Goal: Task Accomplishment & Management: Manage account settings

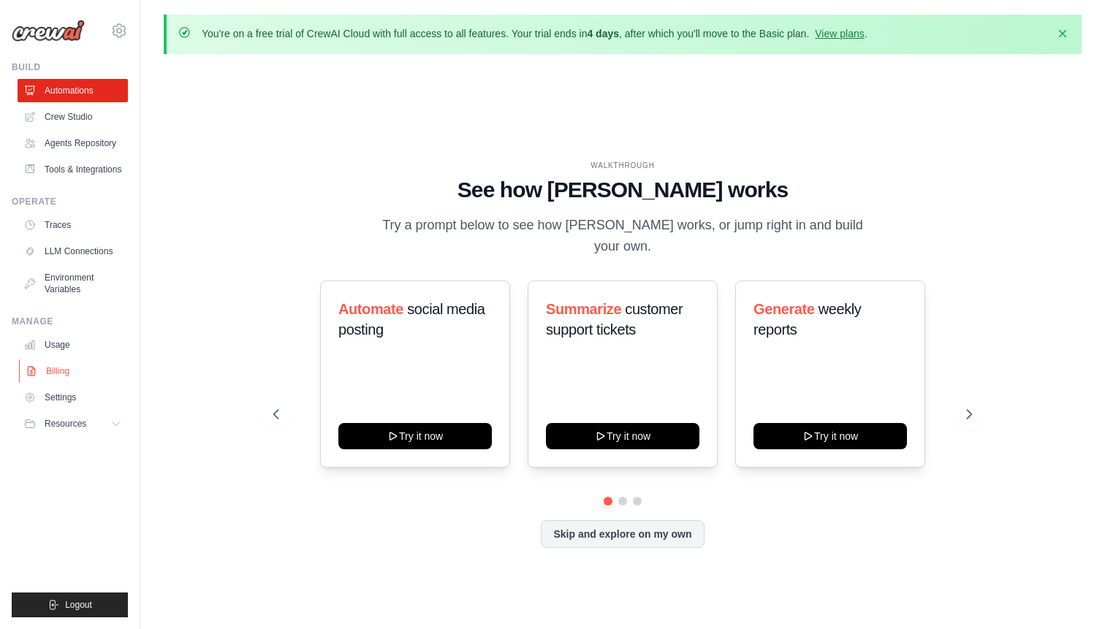
click at [82, 373] on link "Billing" at bounding box center [74, 371] width 110 height 23
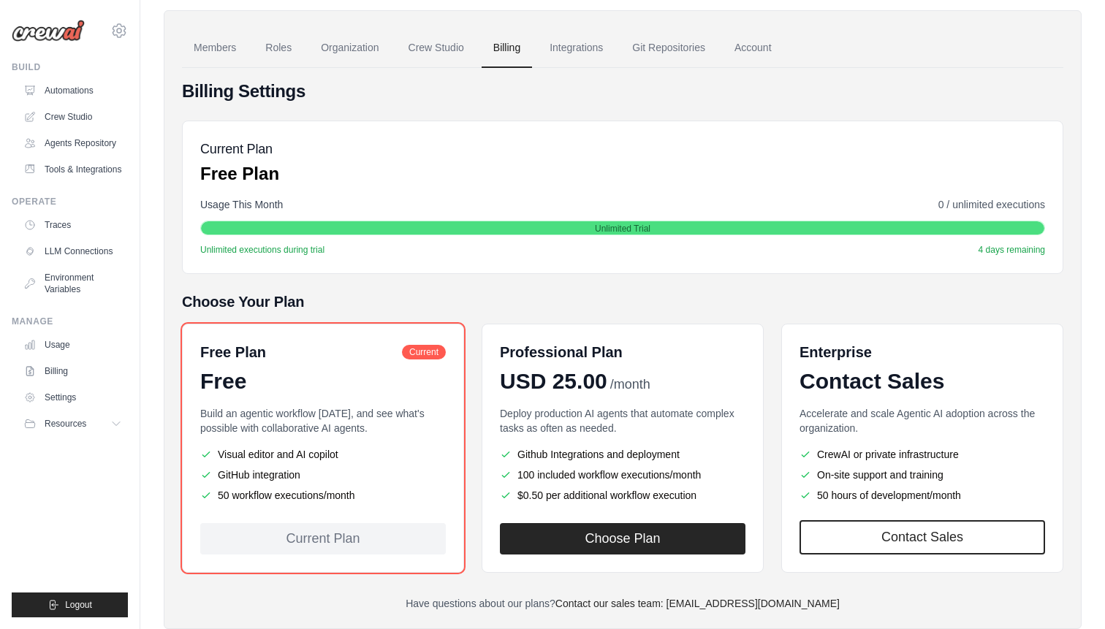
scroll to position [109, 0]
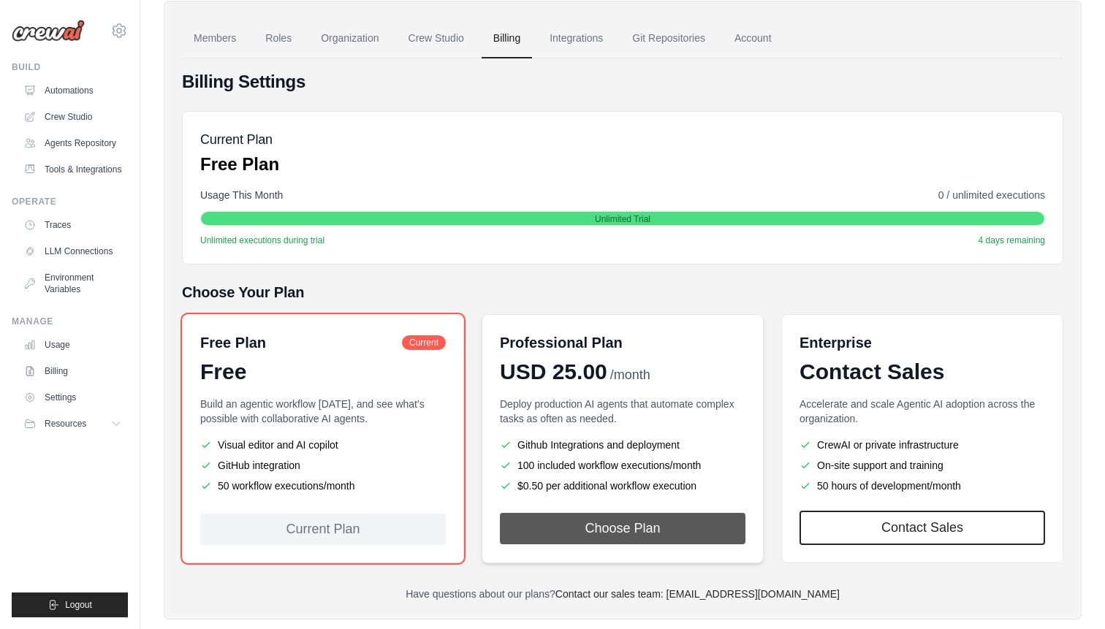
click at [604, 531] on button "Choose Plan" at bounding box center [623, 528] width 246 height 31
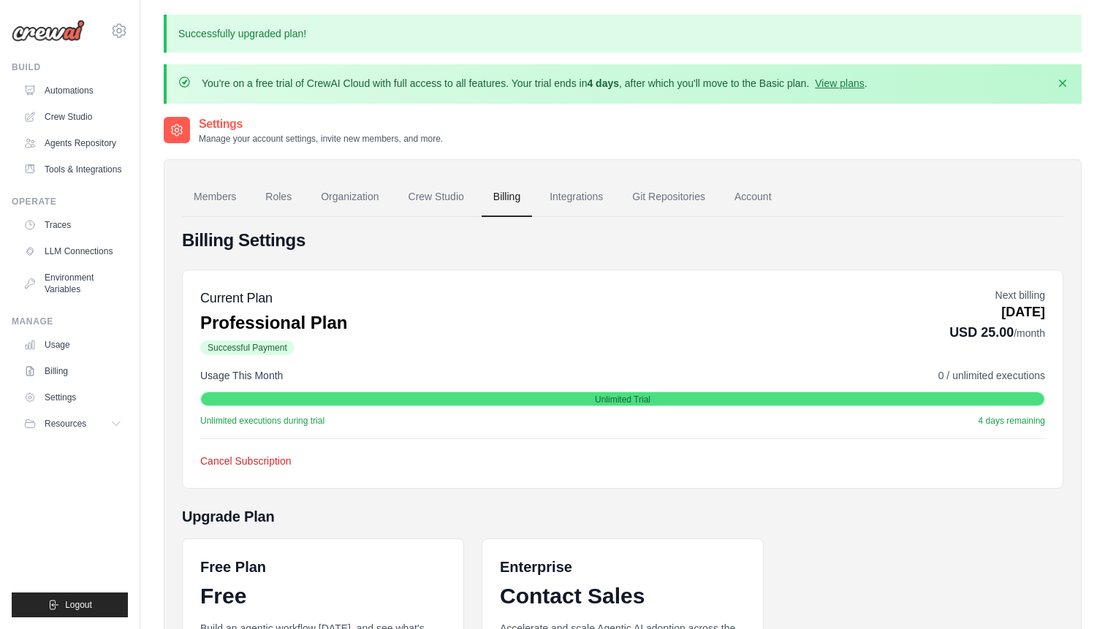
drag, startPoint x: 294, startPoint y: 78, endPoint x: 550, endPoint y: 97, distance: 256.6
click at [550, 98] on div "You're on a free trial of CrewAI Cloud with full access to all features. Your t…" at bounding box center [623, 83] width 918 height 39
click at [545, 80] on p "You're on a free trial of CrewAI Cloud with full access to all features. Your t…" at bounding box center [535, 83] width 666 height 15
click at [90, 144] on link "Agents Repository" at bounding box center [74, 143] width 110 height 23
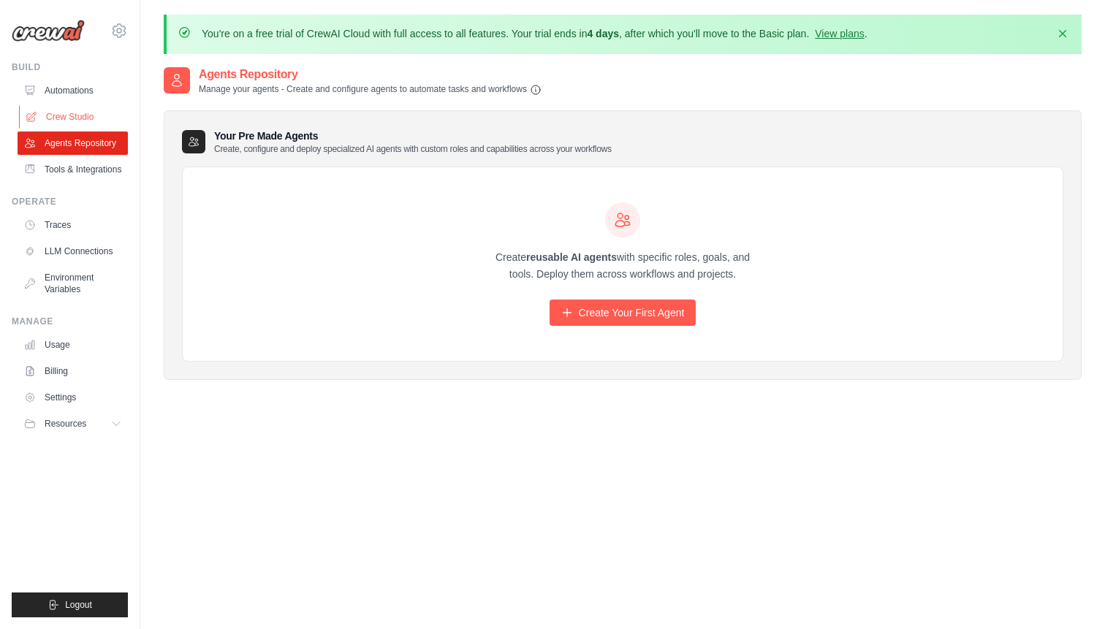
click at [85, 113] on link "Crew Studio" at bounding box center [74, 116] width 110 height 23
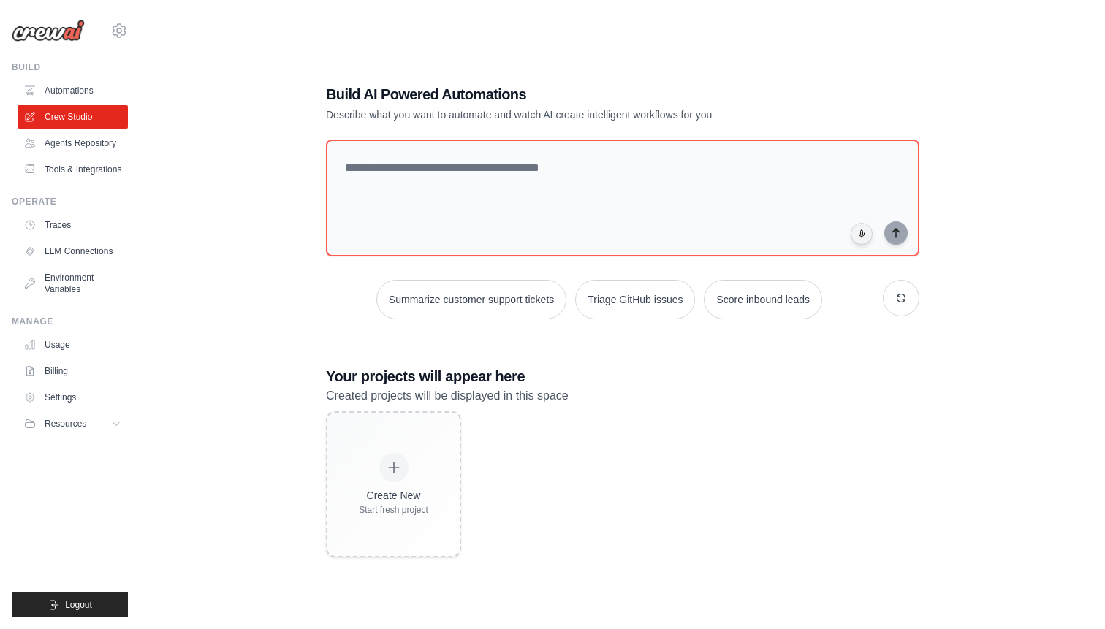
scroll to position [61, 0]
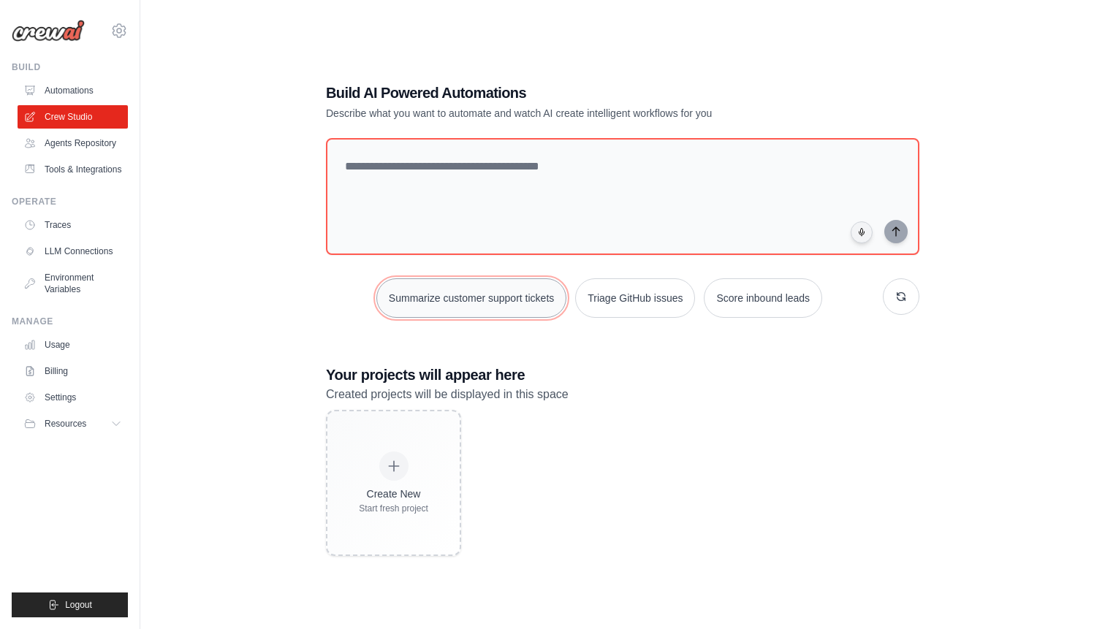
click at [523, 300] on button "Summarize customer support tickets" at bounding box center [471, 298] width 190 height 39
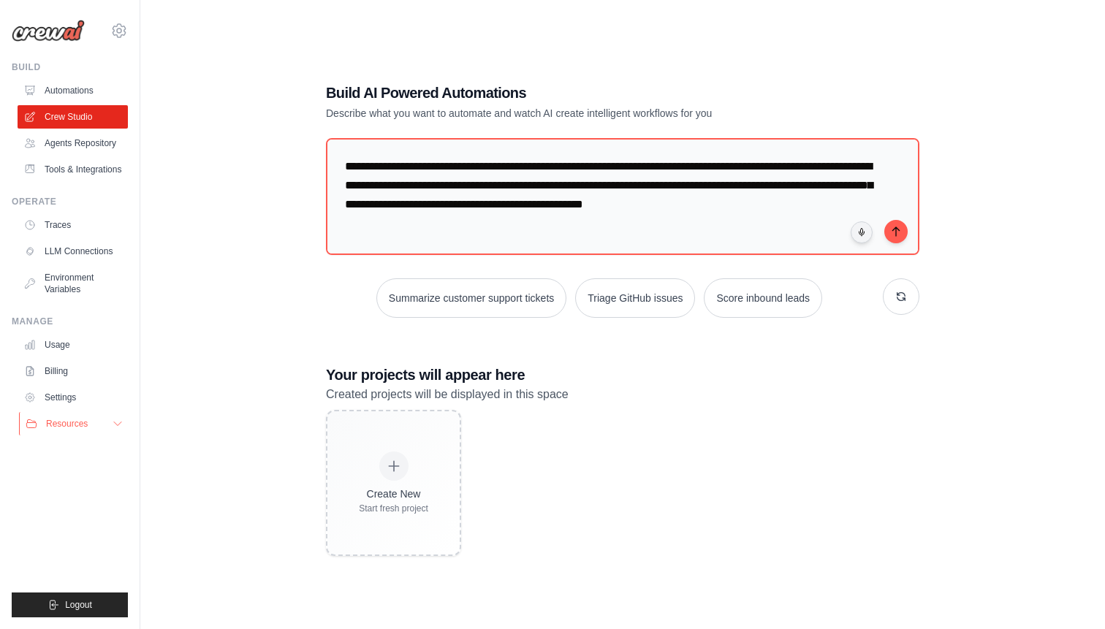
click at [119, 416] on button "Resources" at bounding box center [74, 423] width 110 height 23
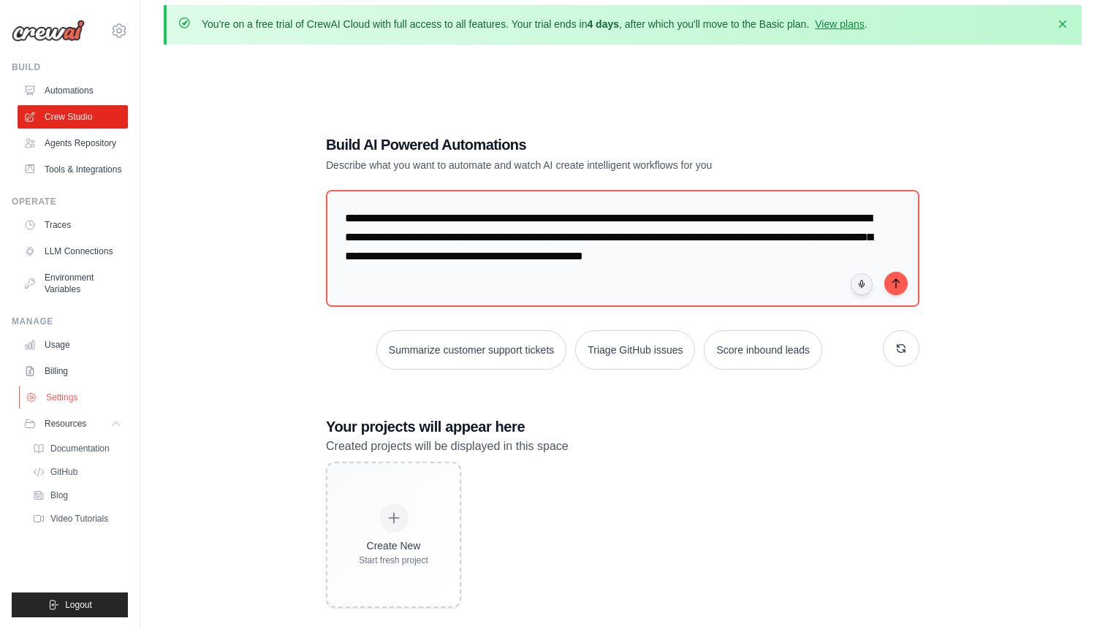
scroll to position [0, 0]
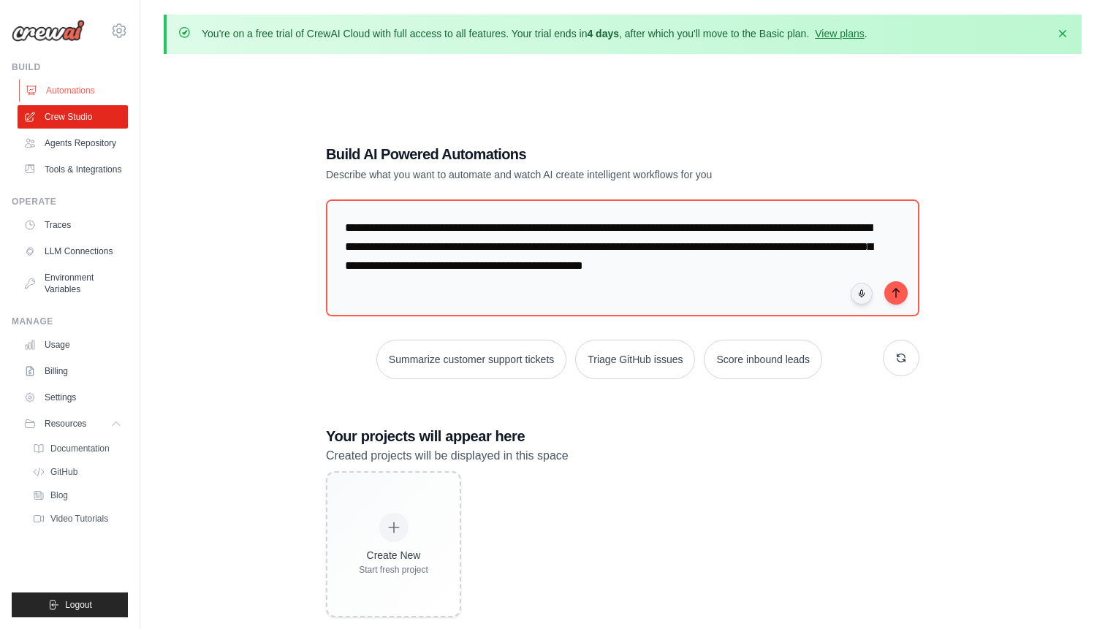
click at [84, 89] on link "Automations" at bounding box center [74, 90] width 110 height 23
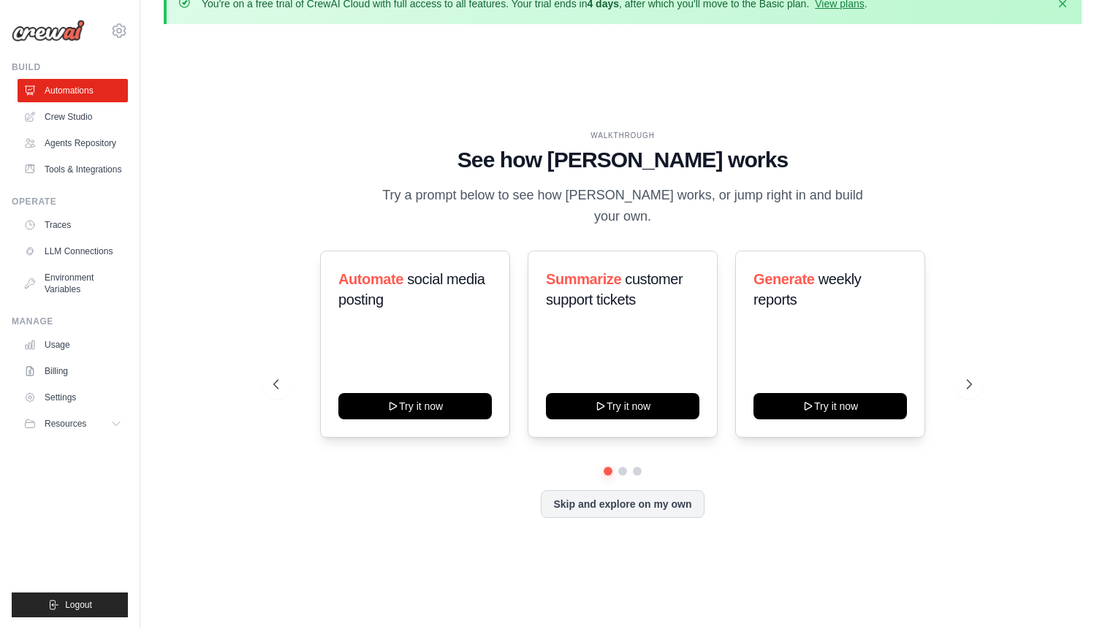
scroll to position [33, 0]
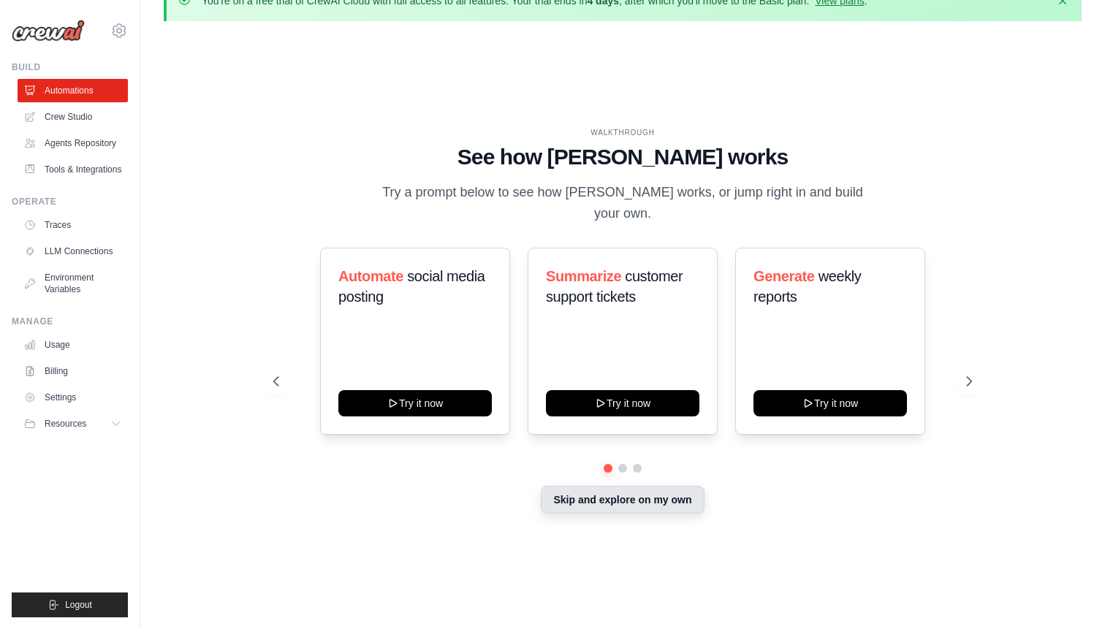
click at [646, 491] on button "Skip and explore on my own" at bounding box center [622, 500] width 163 height 28
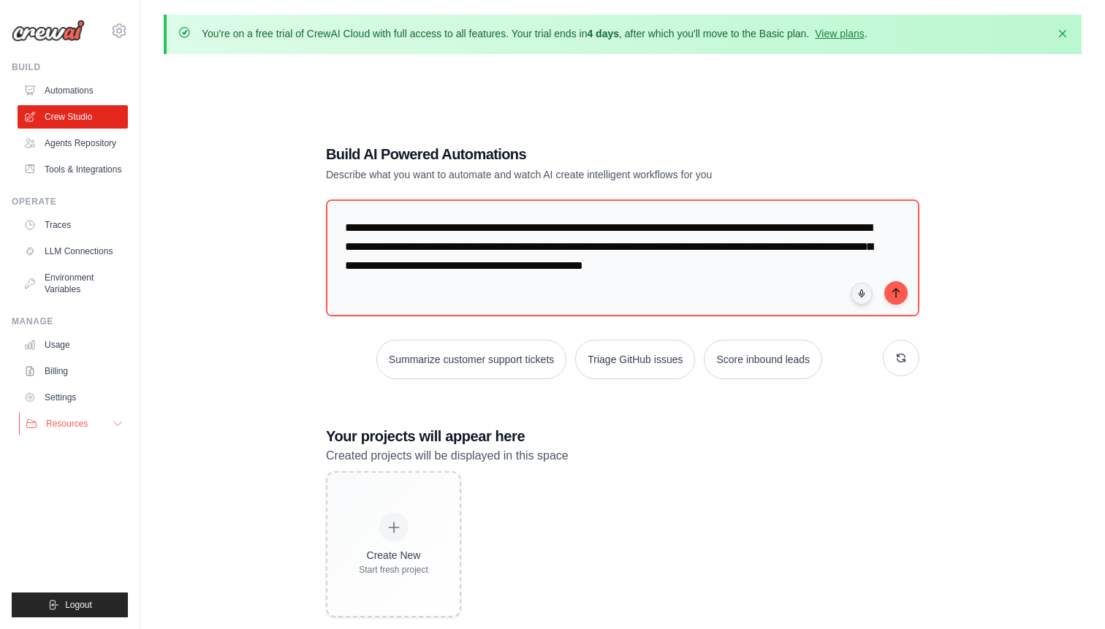
click at [105, 422] on button "Resources" at bounding box center [74, 423] width 110 height 23
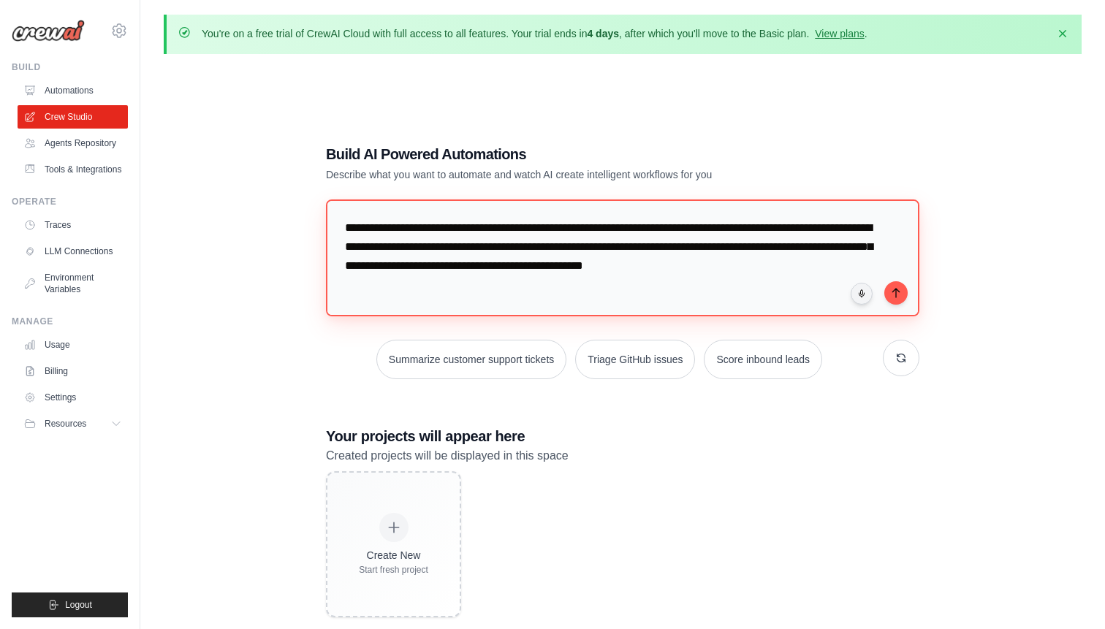
click at [501, 200] on textarea "**********" at bounding box center [623, 258] width 594 height 117
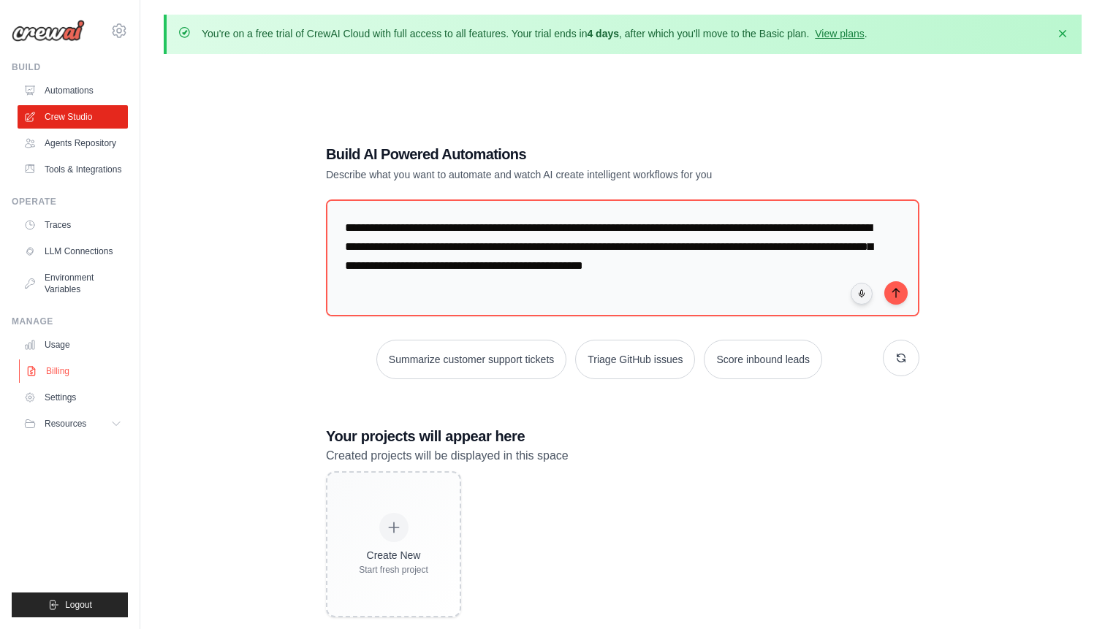
click at [50, 369] on link "Billing" at bounding box center [74, 371] width 110 height 23
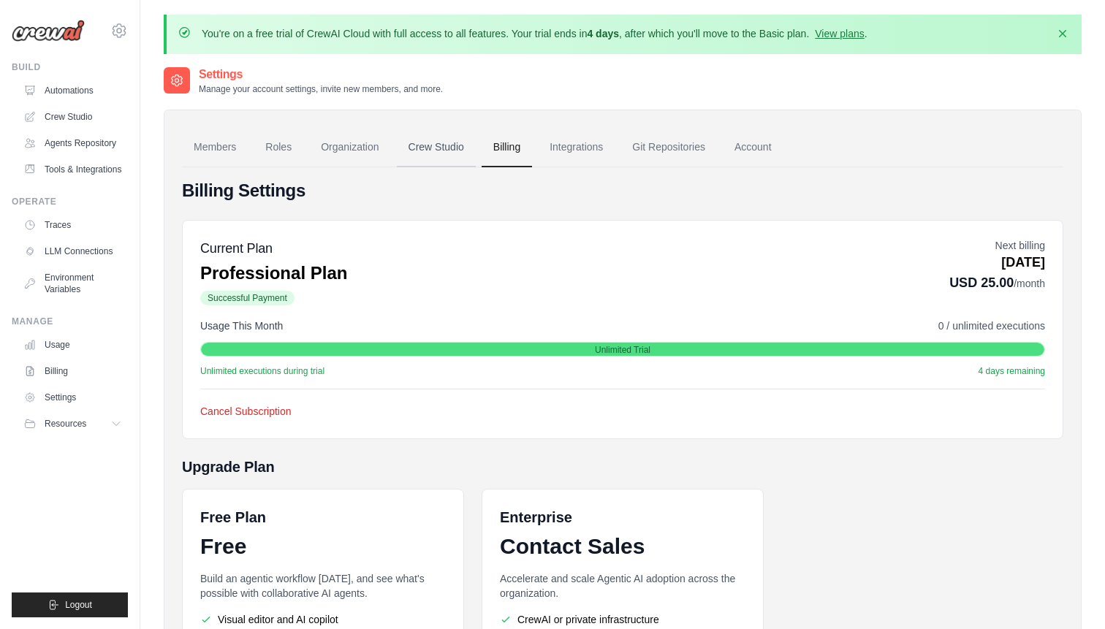
click at [428, 154] on link "Crew Studio" at bounding box center [436, 147] width 79 height 39
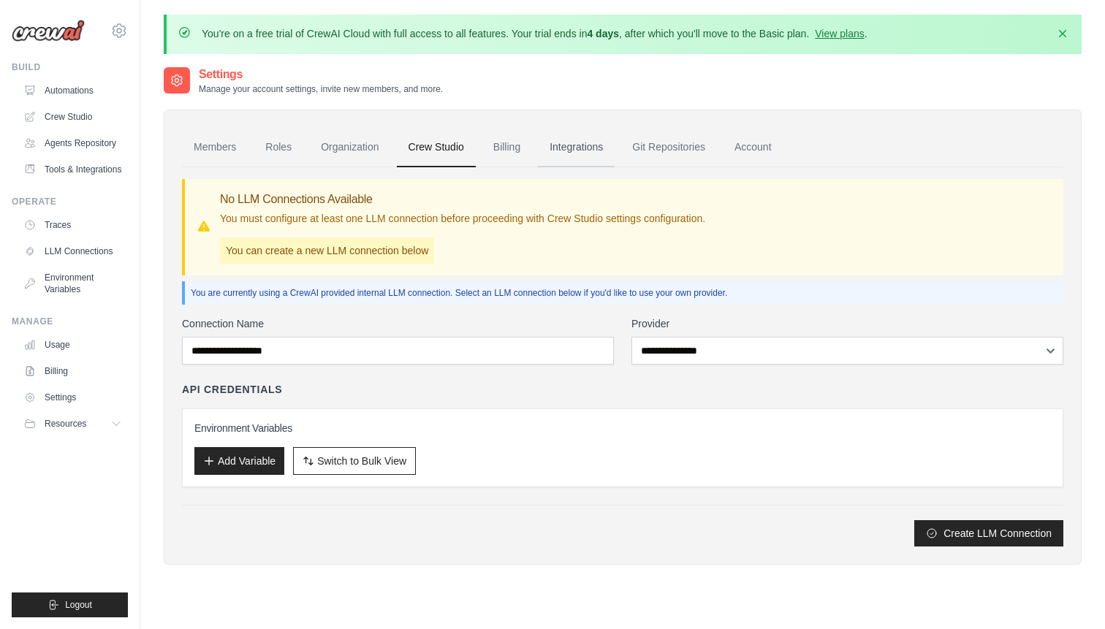
click at [575, 155] on link "Integrations" at bounding box center [576, 147] width 77 height 39
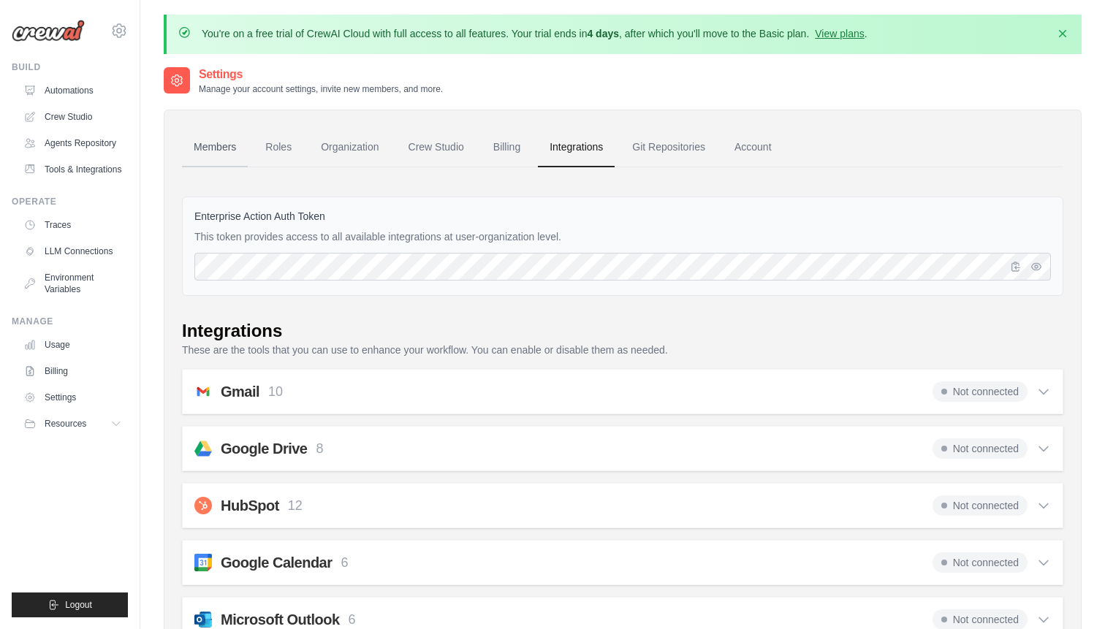
click at [227, 142] on link "Members" at bounding box center [215, 147] width 66 height 39
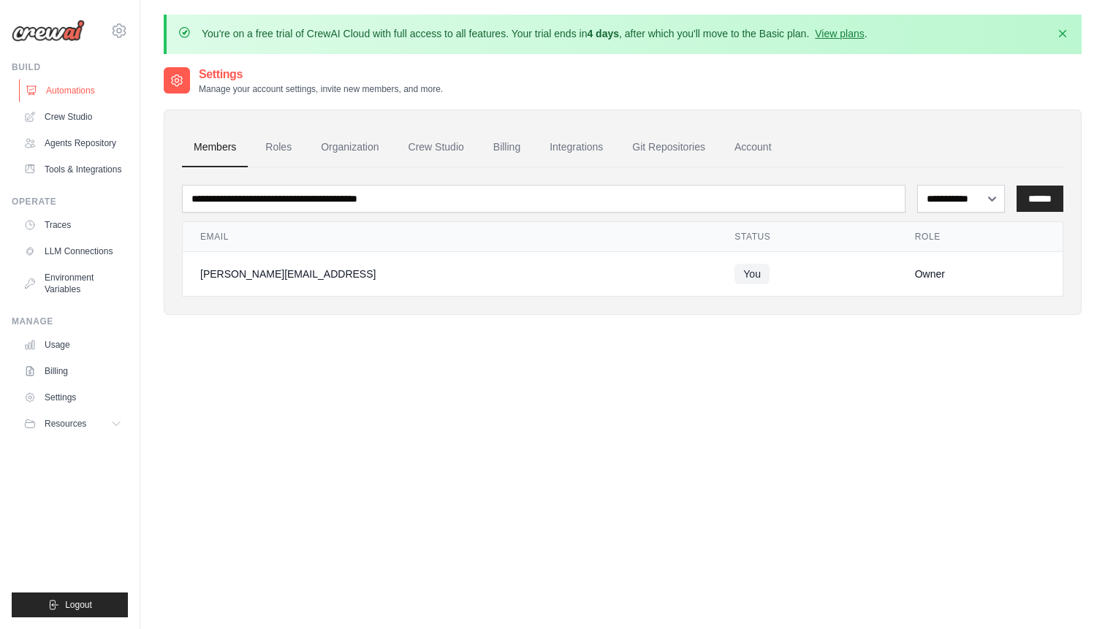
click at [56, 90] on link "Automations" at bounding box center [74, 90] width 110 height 23
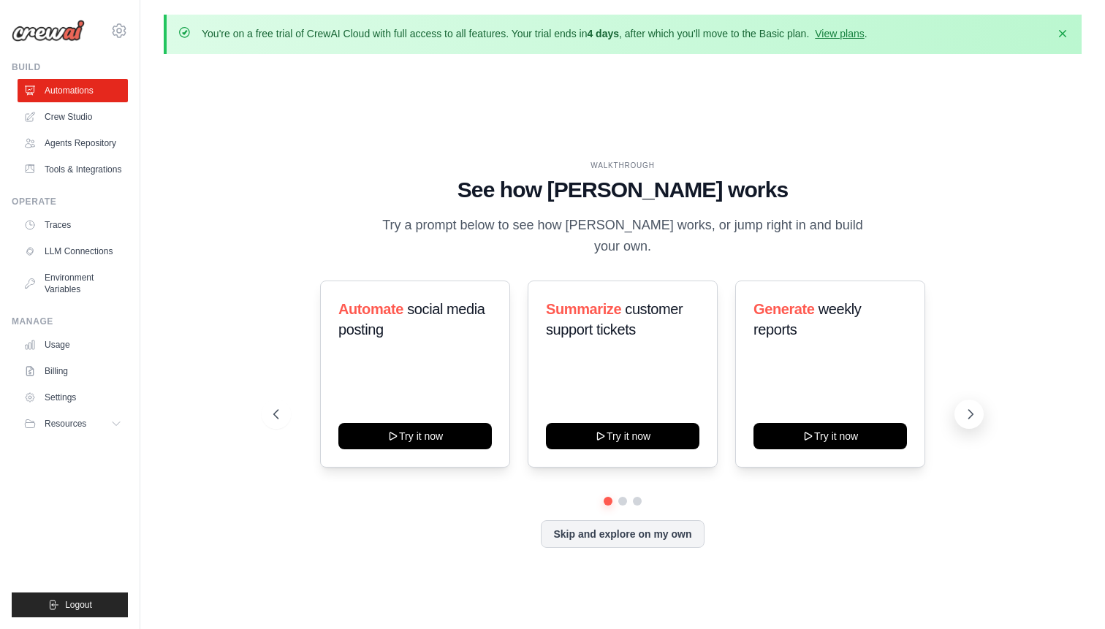
click at [969, 410] on icon at bounding box center [971, 414] width 4 height 9
click at [60, 372] on link "Billing" at bounding box center [74, 371] width 110 height 23
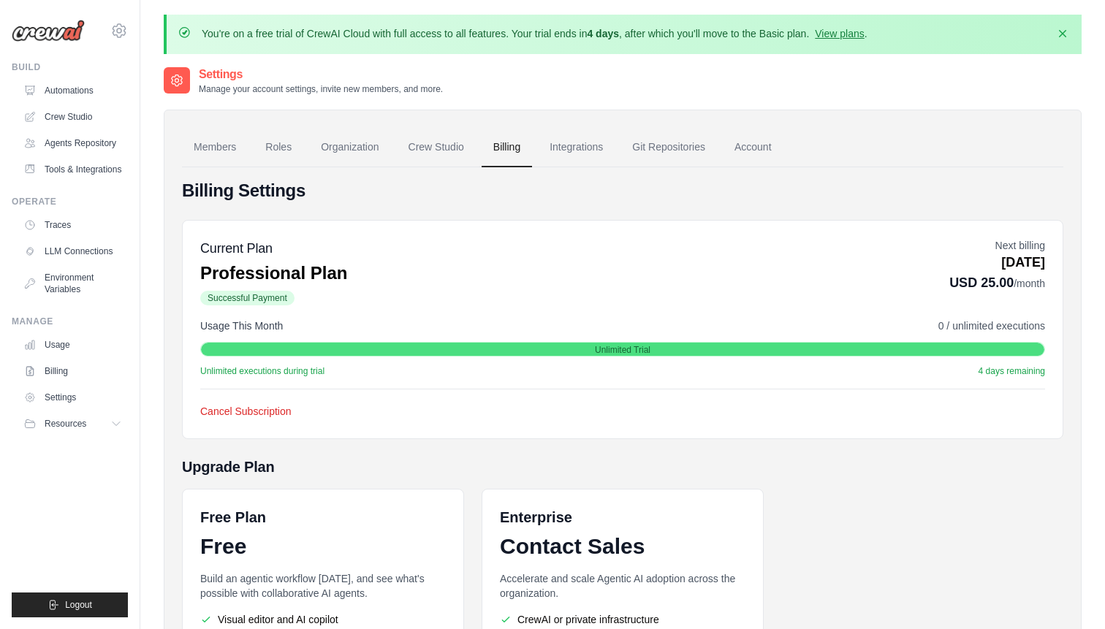
scroll to position [202, 0]
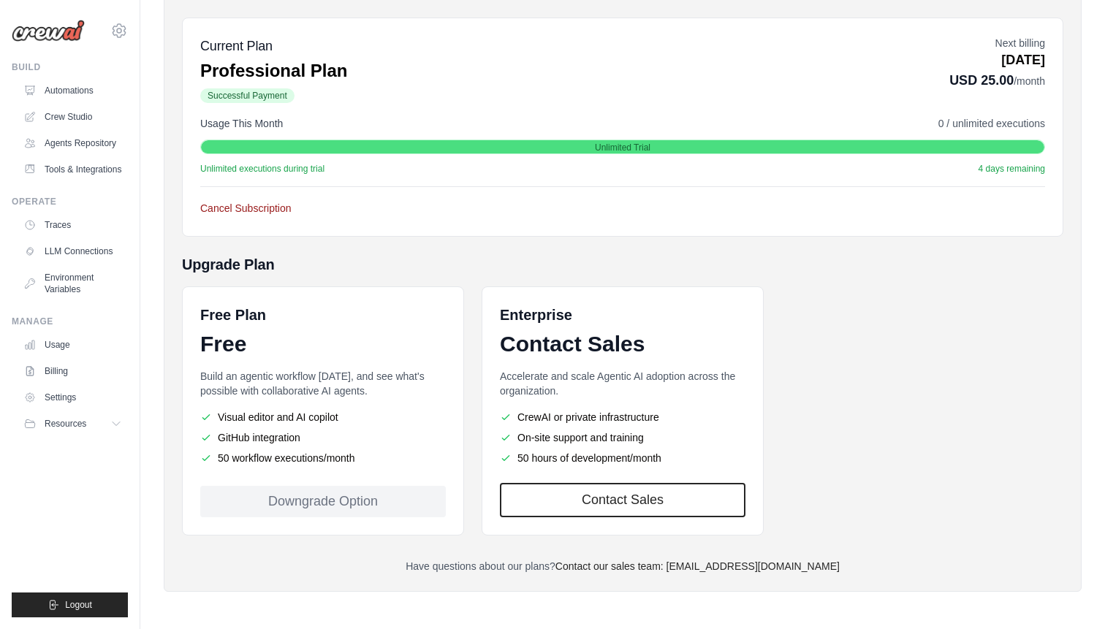
click at [281, 204] on button "Cancel Subscription" at bounding box center [245, 208] width 91 height 15
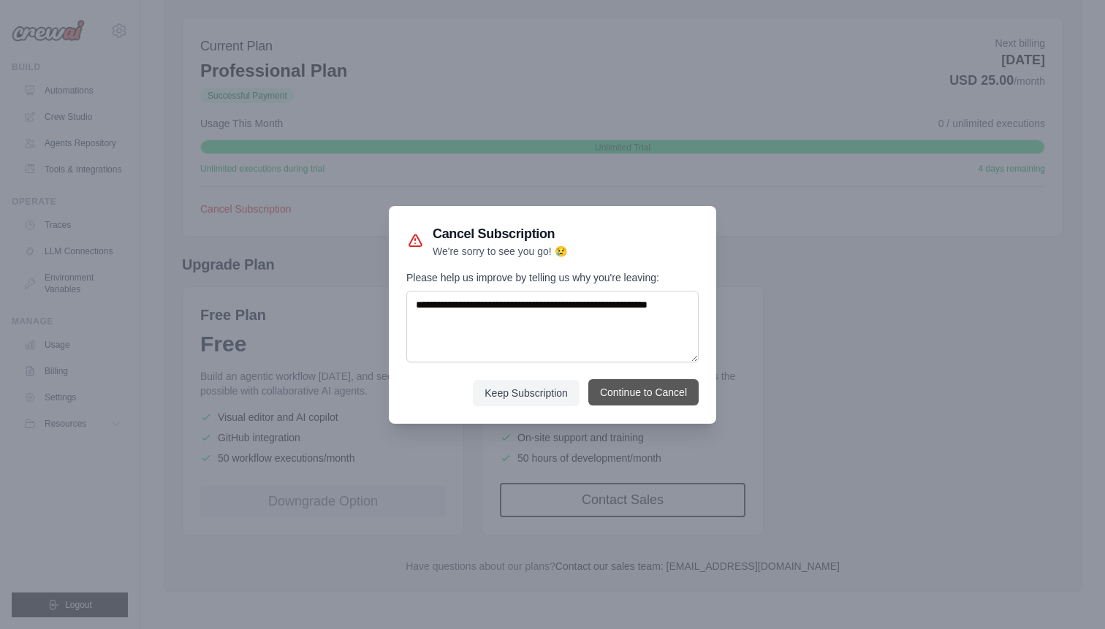
click at [662, 393] on button "Continue to Cancel" at bounding box center [643, 392] width 110 height 26
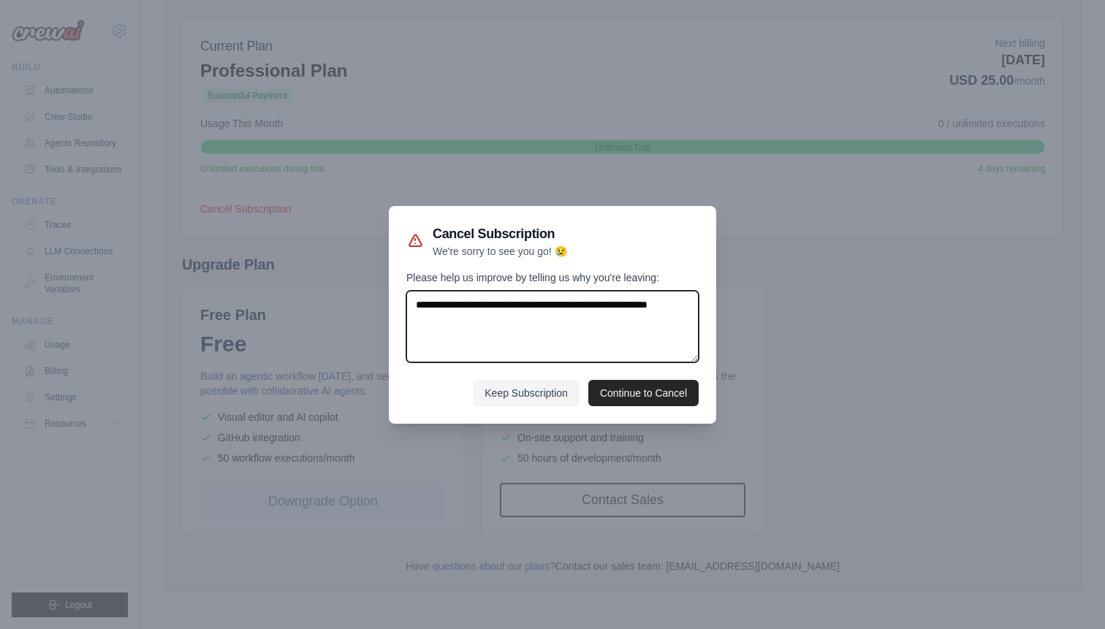
click at [510, 322] on textarea "Please help us improve by telling us why you're leaving:" at bounding box center [552, 327] width 292 height 72
type textarea "*"
type textarea "**********"
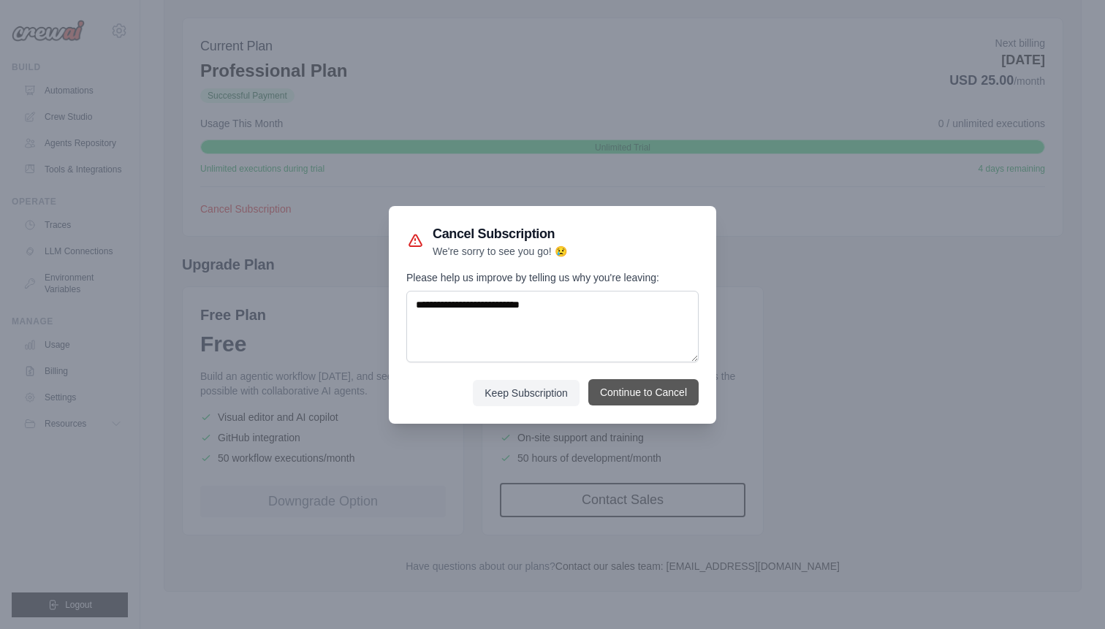
click at [606, 393] on button "Continue to Cancel" at bounding box center [643, 392] width 110 height 26
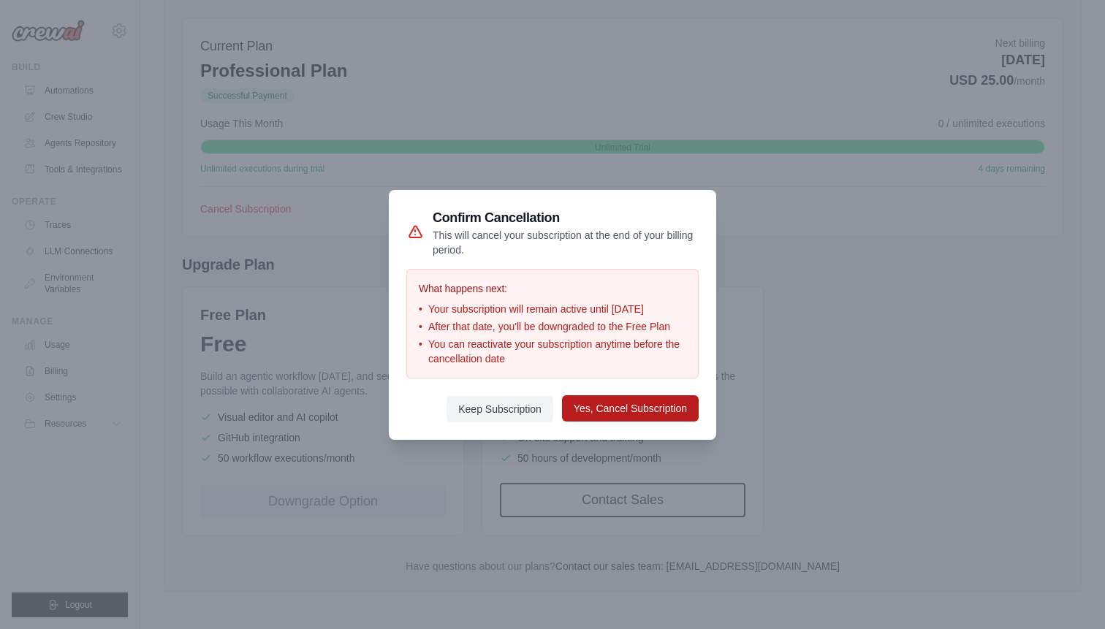
click at [660, 414] on button "Yes, Cancel Subscription" at bounding box center [630, 408] width 137 height 26
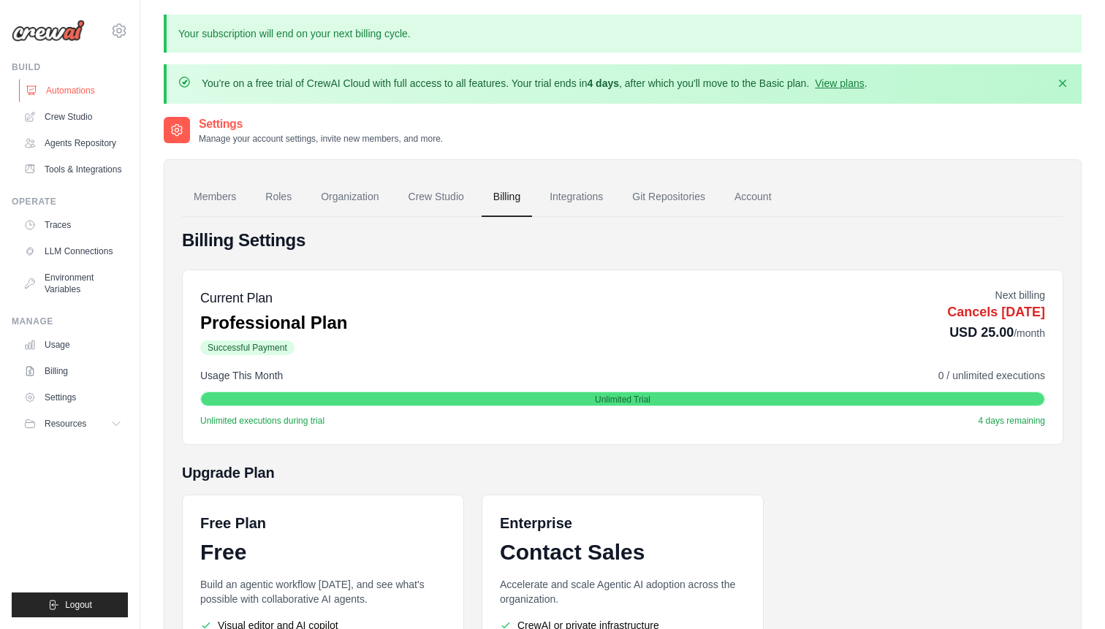
click at [91, 96] on link "Automations" at bounding box center [74, 90] width 110 height 23
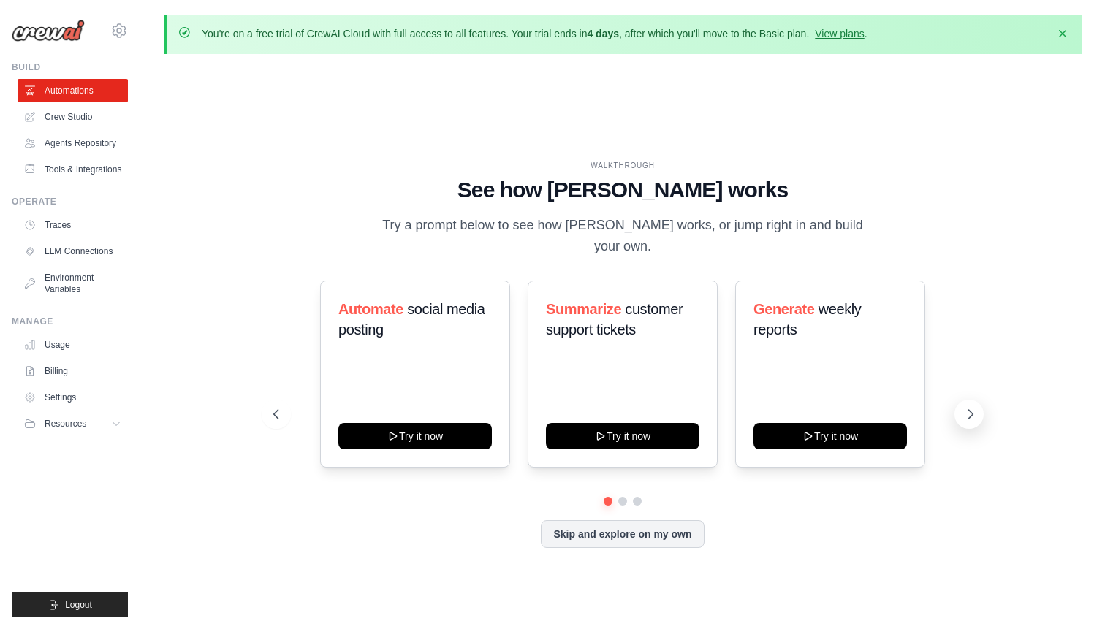
click at [963, 400] on button at bounding box center [969, 414] width 29 height 29
click at [635, 525] on button "Skip and explore on my own" at bounding box center [622, 533] width 163 height 28
